Goal: Task Accomplishment & Management: Manage account settings

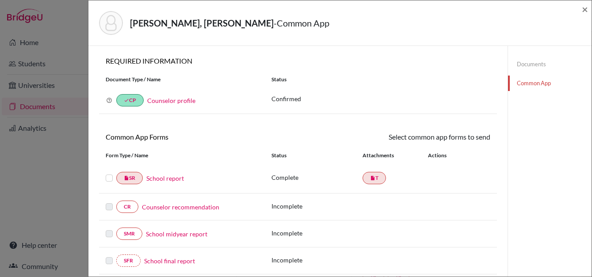
click at [47, 105] on div "ESCOBAR JUSTO, MIRANDA ISABELLA - Common App × × REQUIRED INFORMATION Document …" at bounding box center [296, 138] width 592 height 277
click at [587, 6] on span "×" at bounding box center [585, 9] width 6 height 13
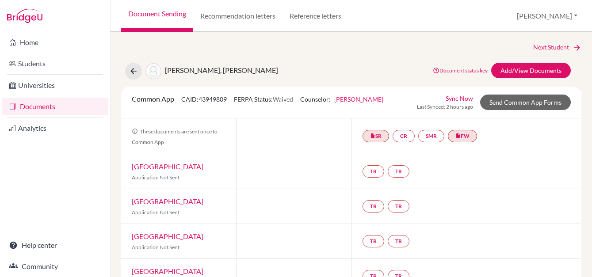
click at [38, 108] on link "Documents" at bounding box center [55, 107] width 106 height 18
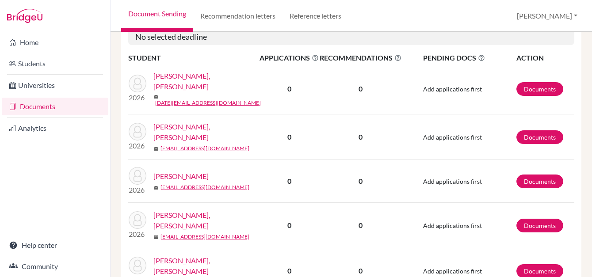
scroll to position [354, 0]
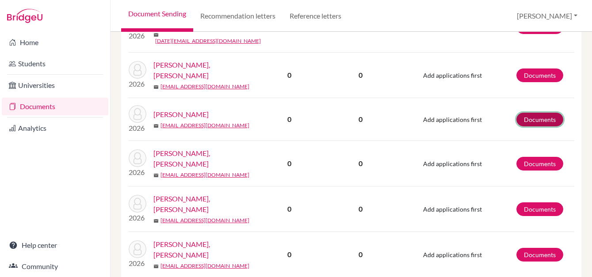
click at [519, 113] on link "Documents" at bounding box center [539, 120] width 47 height 14
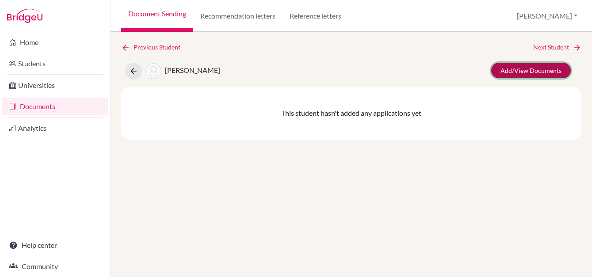
click at [554, 66] on link "Add/View Documents" at bounding box center [531, 70] width 80 height 15
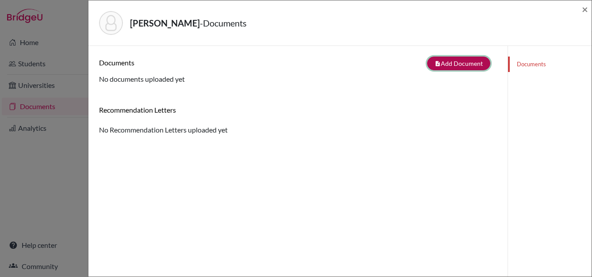
click at [448, 58] on button "note_add Add Document" at bounding box center [458, 64] width 63 height 14
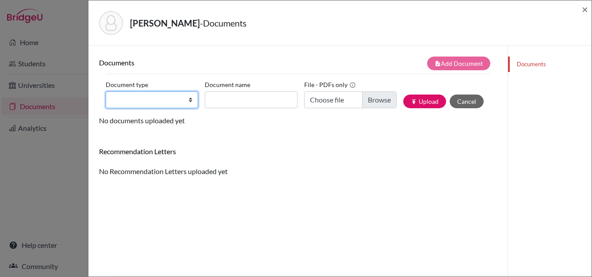
click at [159, 100] on select "Change explanation for Common App reports Counselor recommendation Internationa…" at bounding box center [152, 99] width 92 height 17
select select "2"
click at [106, 91] on select "Change explanation for Common App reports Counselor recommendation Internationa…" at bounding box center [152, 99] width 92 height 17
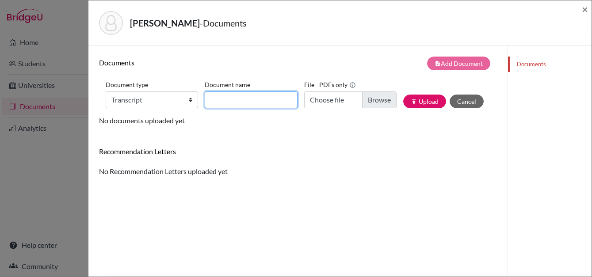
click at [247, 100] on input "Document name" at bounding box center [251, 99] width 92 height 17
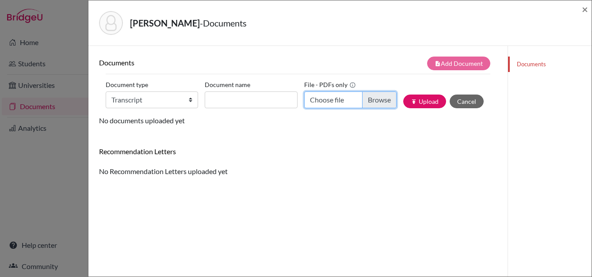
click at [375, 103] on input "Choose file" at bounding box center [350, 99] width 92 height 17
type input "C:\fakepath\Mariana Bonilla 9-11 English (1).pdf"
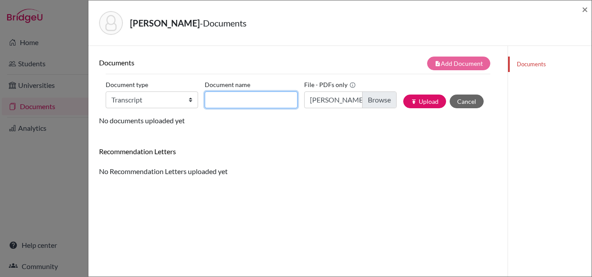
click at [242, 96] on input "Document name" at bounding box center [251, 99] width 92 height 17
type input "r"
type input "transcript 9-11"
click at [403, 95] on button "publish Upload" at bounding box center [424, 102] width 43 height 14
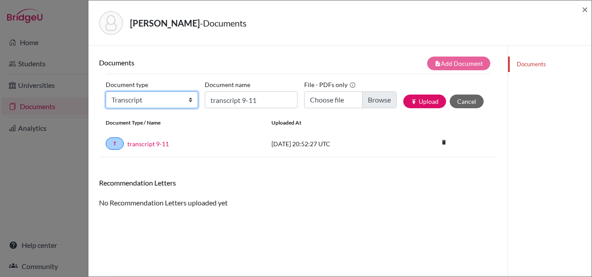
click at [188, 99] on select "Change explanation for Common App reports Counselor recommendation Internationa…" at bounding box center [152, 99] width 92 height 17
select select "2"
click at [106, 91] on select "Change explanation for Common App reports Counselor recommendation Internationa…" at bounding box center [152, 99] width 92 height 17
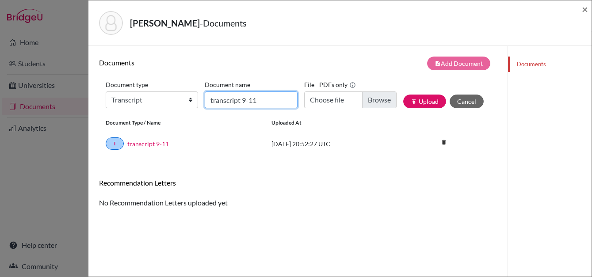
click at [280, 100] on input "transcript 9-11" at bounding box center [251, 99] width 92 height 17
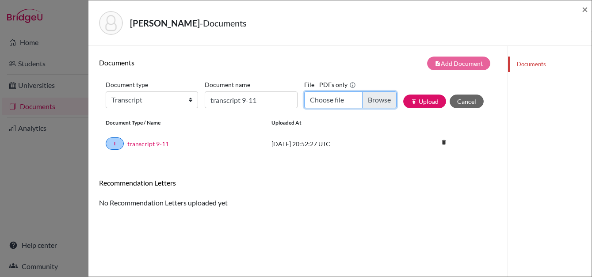
click at [376, 97] on input "Choose file" at bounding box center [350, 99] width 92 height 17
type input "C:\fakepath\Mariana Bonilla 10-11 Español.pdf"
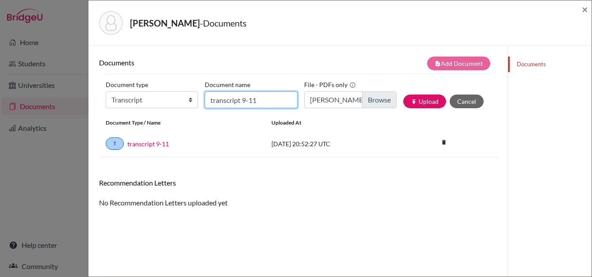
click at [221, 96] on input "transcript 9-11" at bounding box center [251, 99] width 92 height 17
type input "transcrip 10 11"
click at [403, 95] on button "publish Upload" at bounding box center [424, 102] width 43 height 14
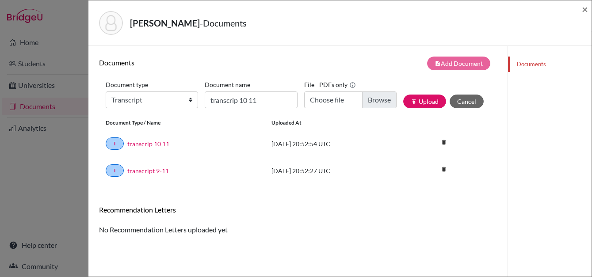
click at [588, 8] on div "BONILLA RIVERA, MARIANA - Documents ×" at bounding box center [339, 23] width 503 height 46
click at [583, 10] on span "×" at bounding box center [585, 9] width 6 height 13
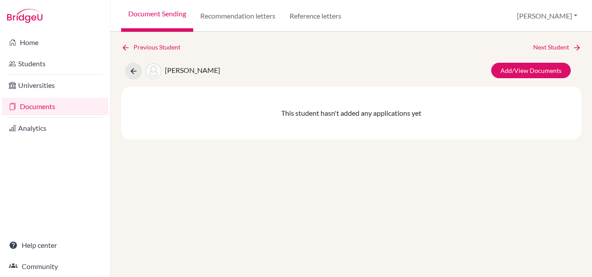
click at [258, 204] on div "Previous Student Next Student BONILLA RIVERA, MARIANA Add/View Documents This s…" at bounding box center [350, 154] width 481 height 245
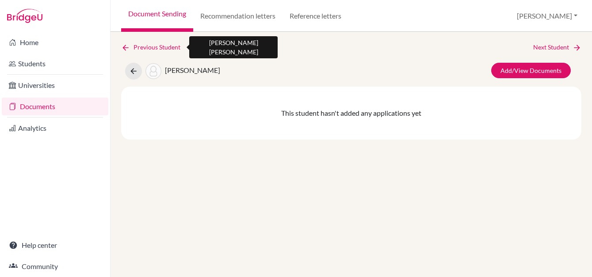
click at [125, 45] on icon at bounding box center [125, 47] width 9 height 9
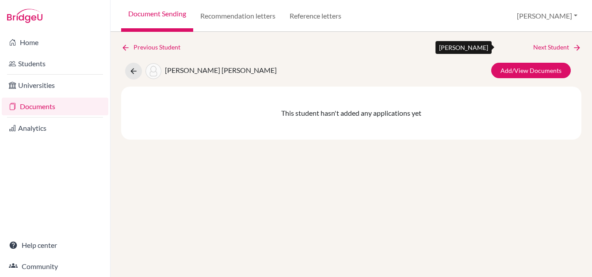
click at [562, 48] on link "Next Student" at bounding box center [557, 47] width 48 height 10
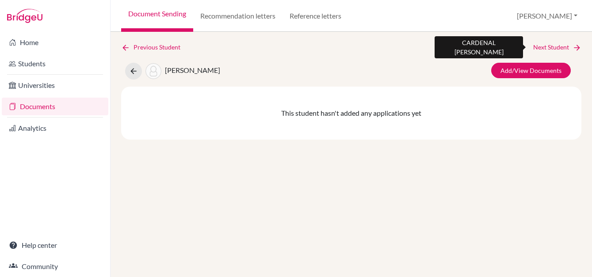
click at [563, 48] on link "Next Student" at bounding box center [557, 47] width 48 height 10
click at [563, 49] on link "Next Student" at bounding box center [557, 47] width 48 height 10
click at [564, 49] on link "Next Student" at bounding box center [557, 47] width 48 height 10
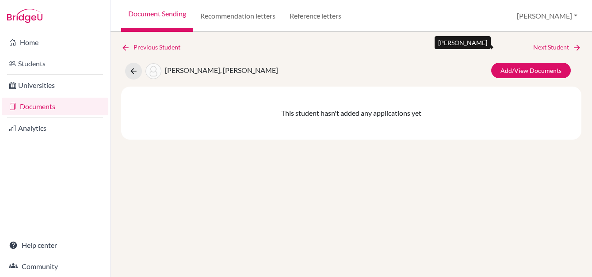
click at [564, 49] on link "Next Student" at bounding box center [557, 47] width 48 height 10
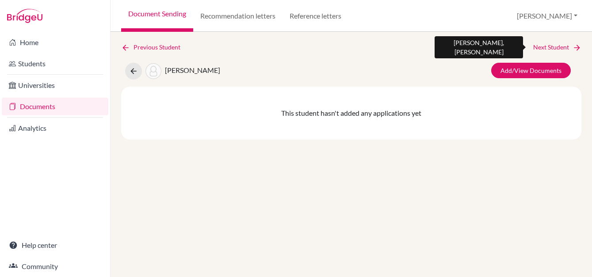
click at [564, 49] on link "Next Student" at bounding box center [557, 47] width 48 height 10
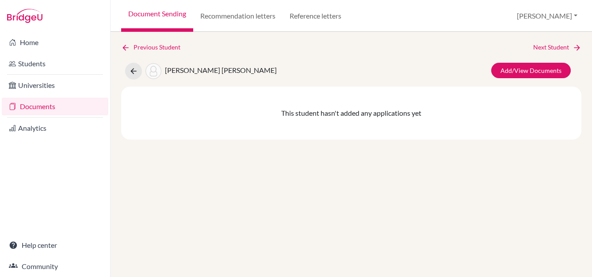
click at [563, 53] on div "Previous Student Next Student DÍAZ RENDEROS, ANDREA MARÍA Add/View Documents Th…" at bounding box center [351, 90] width 460 height 97
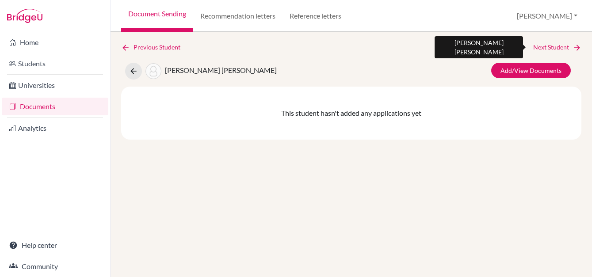
click at [562, 48] on link "Next Student" at bounding box center [557, 47] width 48 height 10
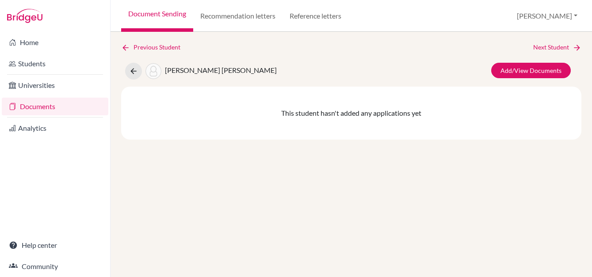
click at [37, 108] on link "Documents" at bounding box center [55, 107] width 106 height 18
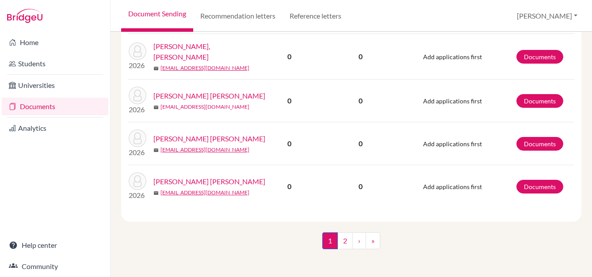
scroll to position [994, 0]
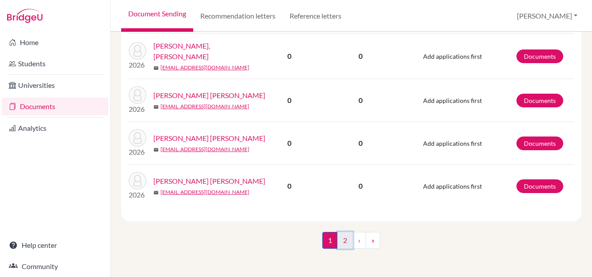
click at [344, 239] on link "2" at bounding box center [344, 240] width 15 height 17
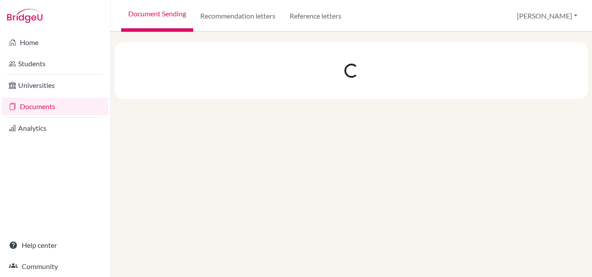
scroll to position [0, 0]
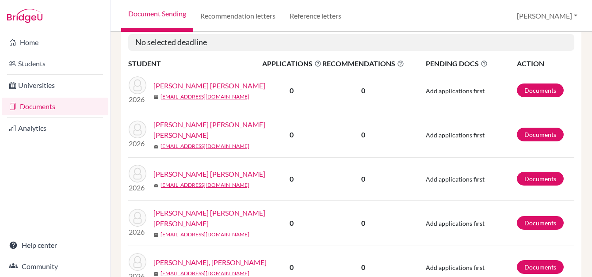
scroll to position [177, 0]
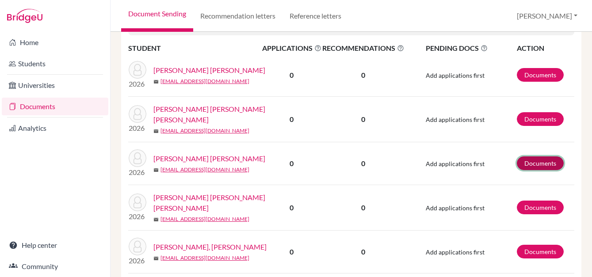
click at [517, 166] on link "Documents" at bounding box center [540, 163] width 47 height 14
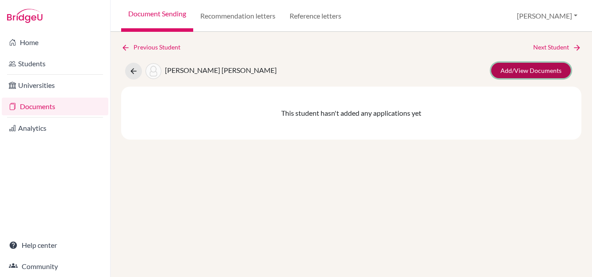
click at [530, 71] on link "Add/View Documents" at bounding box center [531, 70] width 80 height 15
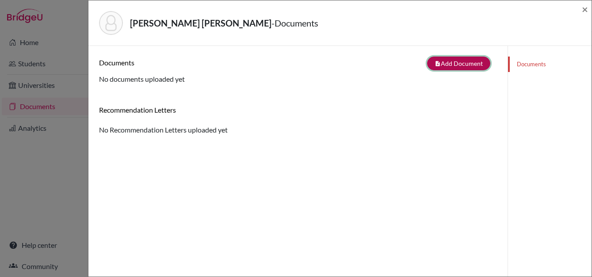
click at [467, 64] on button "note_add Add Document" at bounding box center [458, 64] width 63 height 14
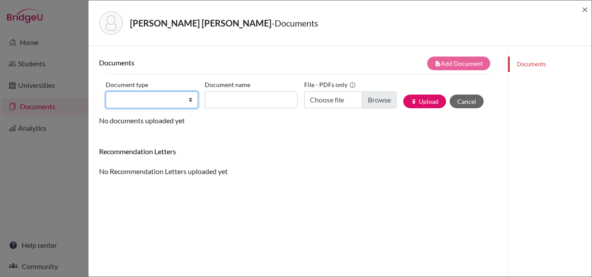
click at [175, 98] on select "Change explanation for Common App reports Counselor recommendation Internationa…" at bounding box center [152, 99] width 92 height 17
select select "2"
click at [106, 91] on select "Change explanation for Common App reports Counselor recommendation Internationa…" at bounding box center [152, 99] width 92 height 17
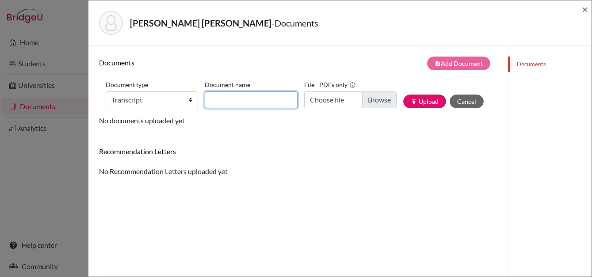
click at [253, 99] on input "Document name" at bounding box center [251, 99] width 92 height 17
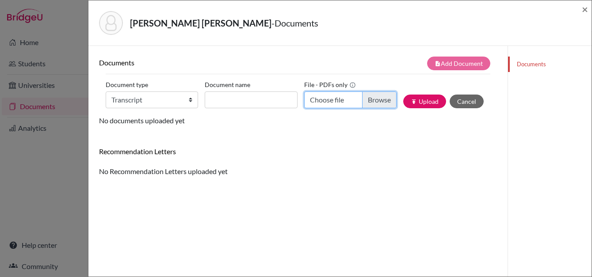
click at [369, 101] on input "Choose file" at bounding box center [350, 99] width 92 height 17
type input "C:\fakepath\Camila Maria Navas Ortiz 10-11 Español.pdf"
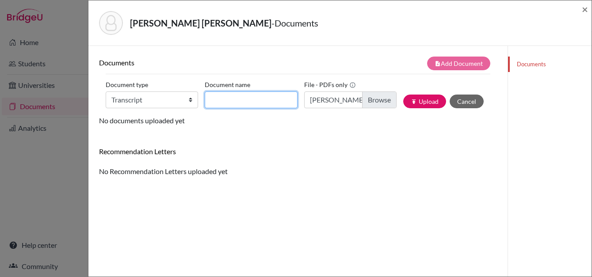
click at [253, 100] on input "Document name" at bounding box center [251, 99] width 92 height 17
type input "10- 11 español"
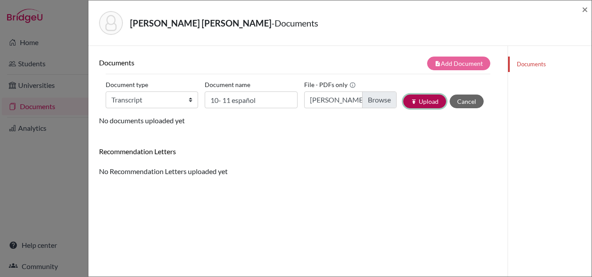
click at [427, 100] on button "publish Upload" at bounding box center [424, 102] width 43 height 14
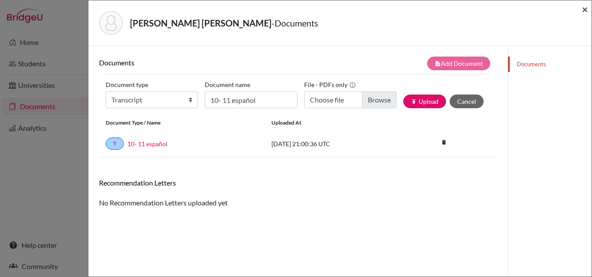
click at [586, 8] on span "×" at bounding box center [585, 9] width 6 height 13
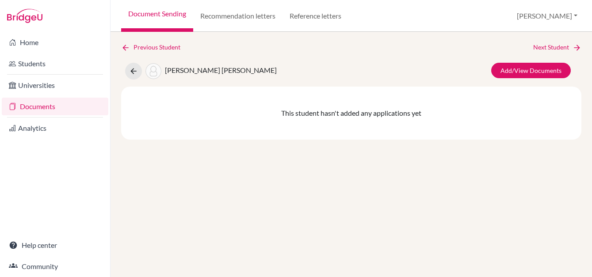
click at [40, 109] on link "Documents" at bounding box center [55, 107] width 106 height 18
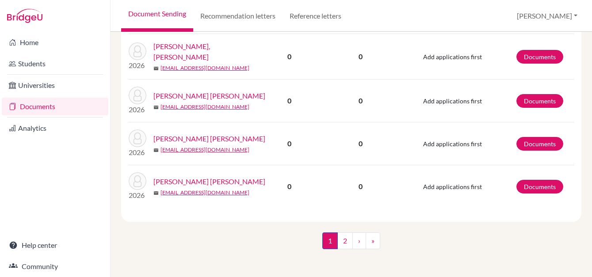
scroll to position [994, 0]
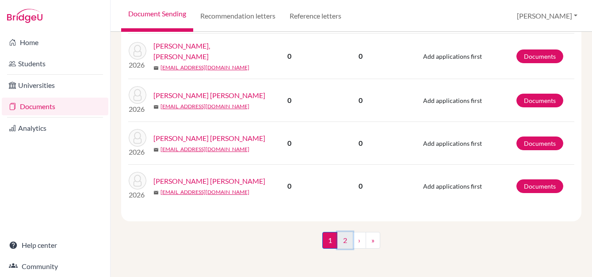
click at [343, 245] on link "2" at bounding box center [344, 240] width 15 height 17
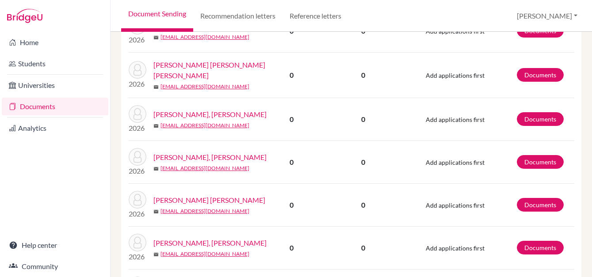
scroll to position [354, 0]
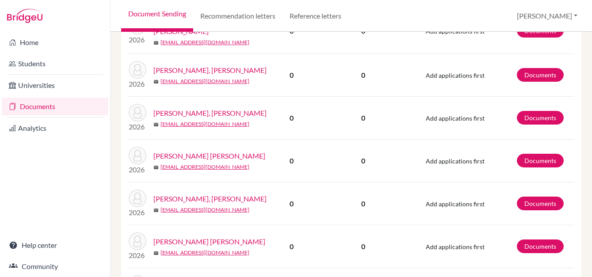
click at [201, 196] on link "[PERSON_NAME], [PERSON_NAME]" at bounding box center [209, 199] width 113 height 11
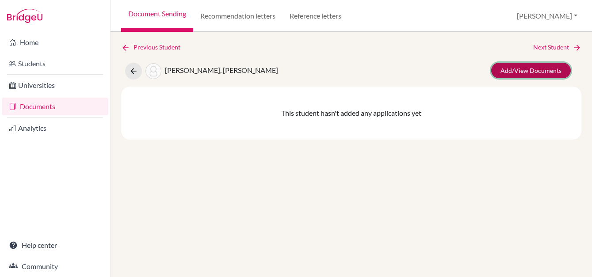
click at [525, 71] on link "Add/View Documents" at bounding box center [531, 70] width 80 height 15
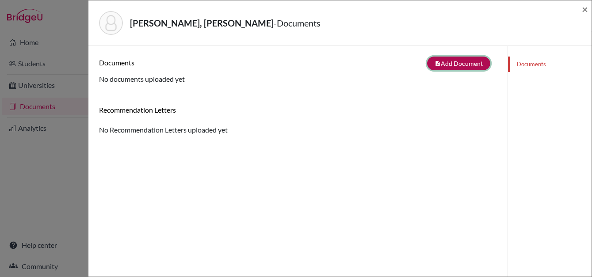
click at [445, 66] on button "note_add Add Document" at bounding box center [458, 64] width 63 height 14
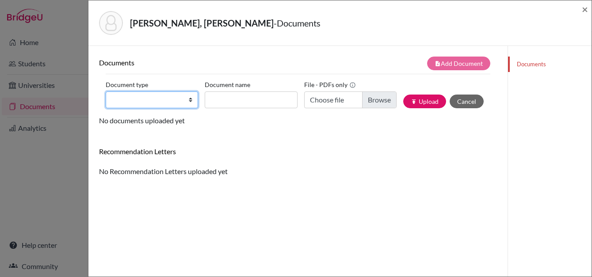
click at [183, 97] on select "Change explanation for Common App reports Counselor recommendation Internationa…" at bounding box center [152, 99] width 92 height 17
select select "2"
click at [106, 91] on select "Change explanation for Common App reports Counselor recommendation Internationa…" at bounding box center [152, 99] width 92 height 17
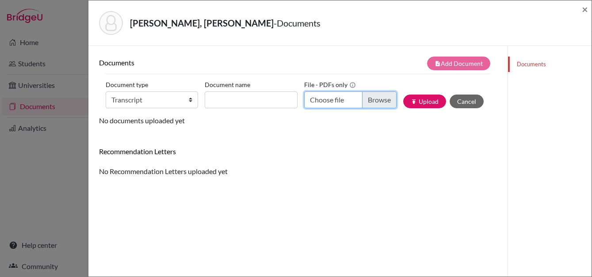
click at [379, 102] on input "Choose file" at bounding box center [350, 99] width 92 height 17
type input "C:\fakepath\Fiorella Romero 9-11 English.pdf"
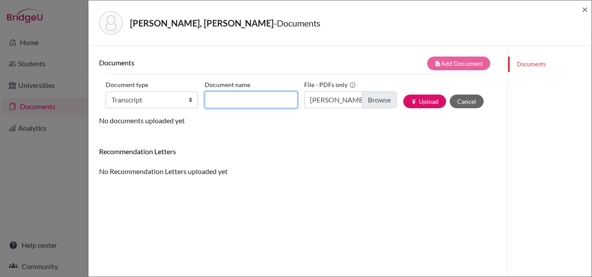
click at [217, 100] on input "Document name" at bounding box center [251, 99] width 92 height 17
type input "9-11 eng"
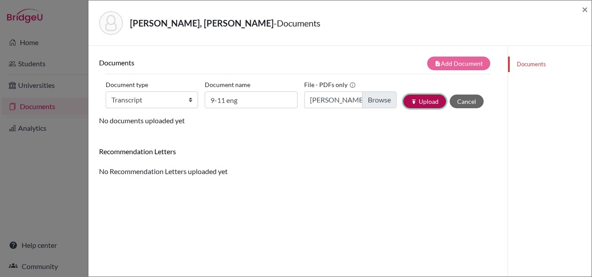
click at [421, 105] on button "publish Upload" at bounding box center [424, 102] width 43 height 14
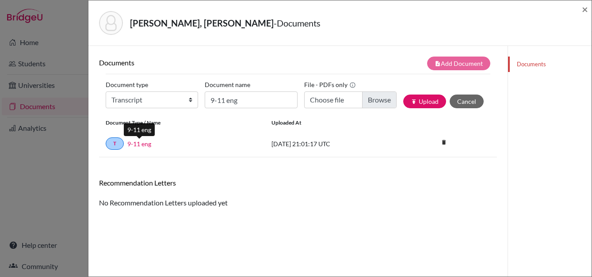
click at [136, 144] on link "9-11 eng" at bounding box center [139, 143] width 24 height 9
click at [585, 11] on span "×" at bounding box center [585, 9] width 6 height 13
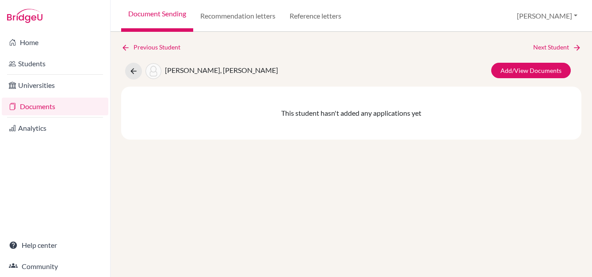
click at [49, 108] on link "Documents" at bounding box center [55, 107] width 106 height 18
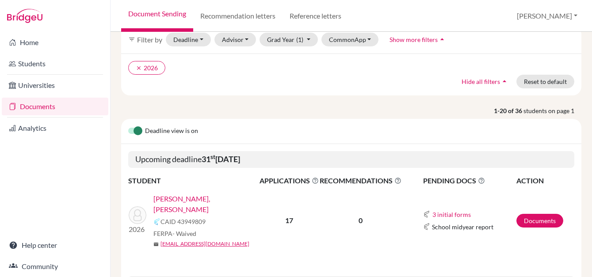
scroll to position [88, 0]
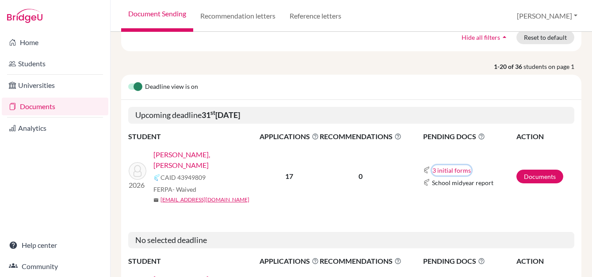
click at [436, 171] on button "3 initial forms" at bounding box center [451, 170] width 39 height 10
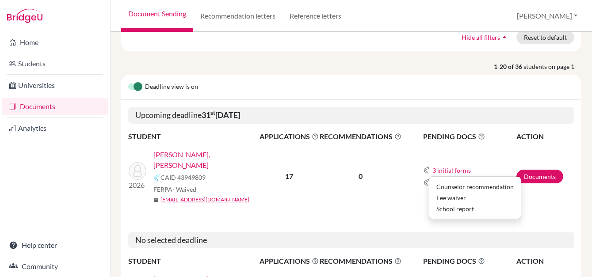
click at [374, 167] on td "0" at bounding box center [360, 176] width 83 height 68
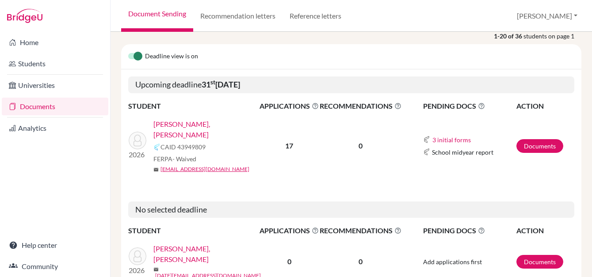
scroll to position [133, 0]
